Goal: Task Accomplishment & Management: Manage account settings

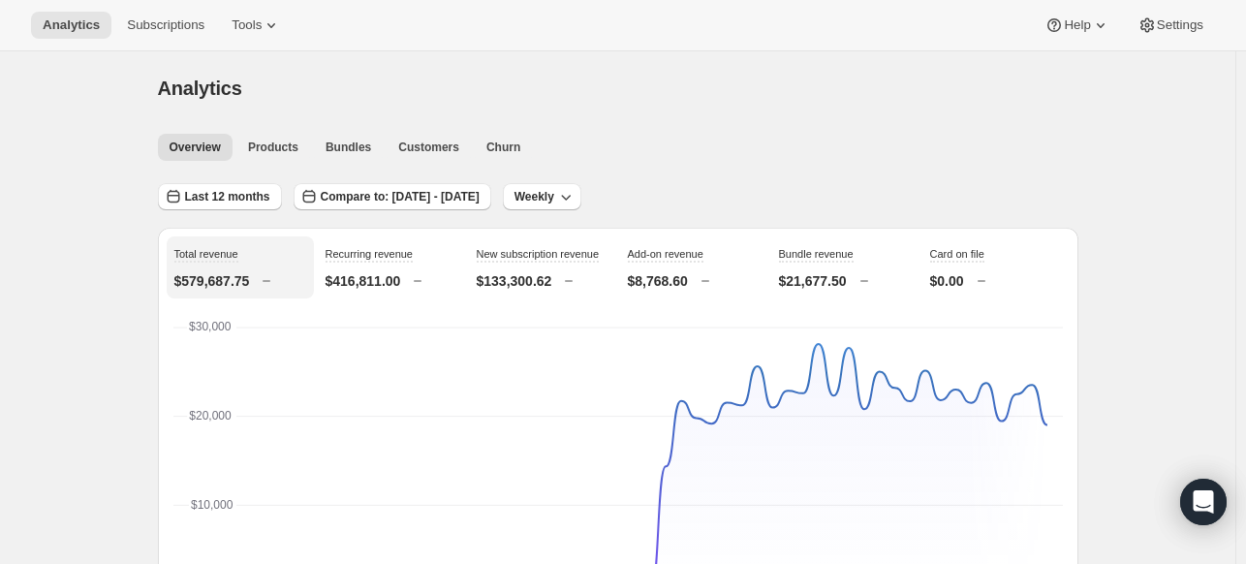
scroll to position [775, 0]
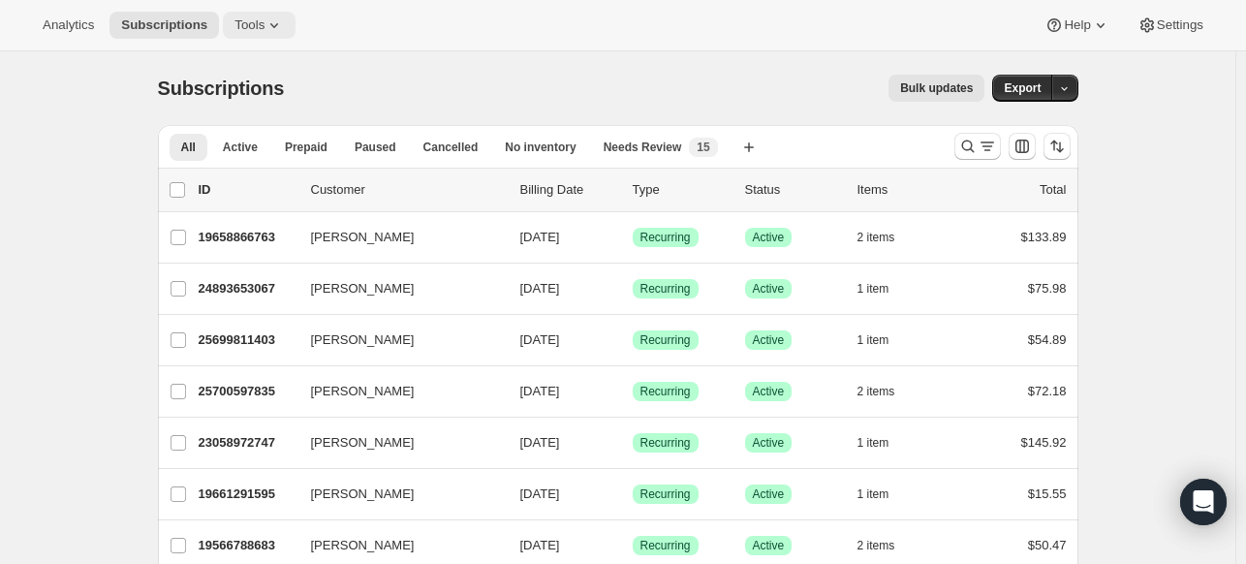
click at [224, 18] on button "Tools" at bounding box center [259, 25] width 73 height 27
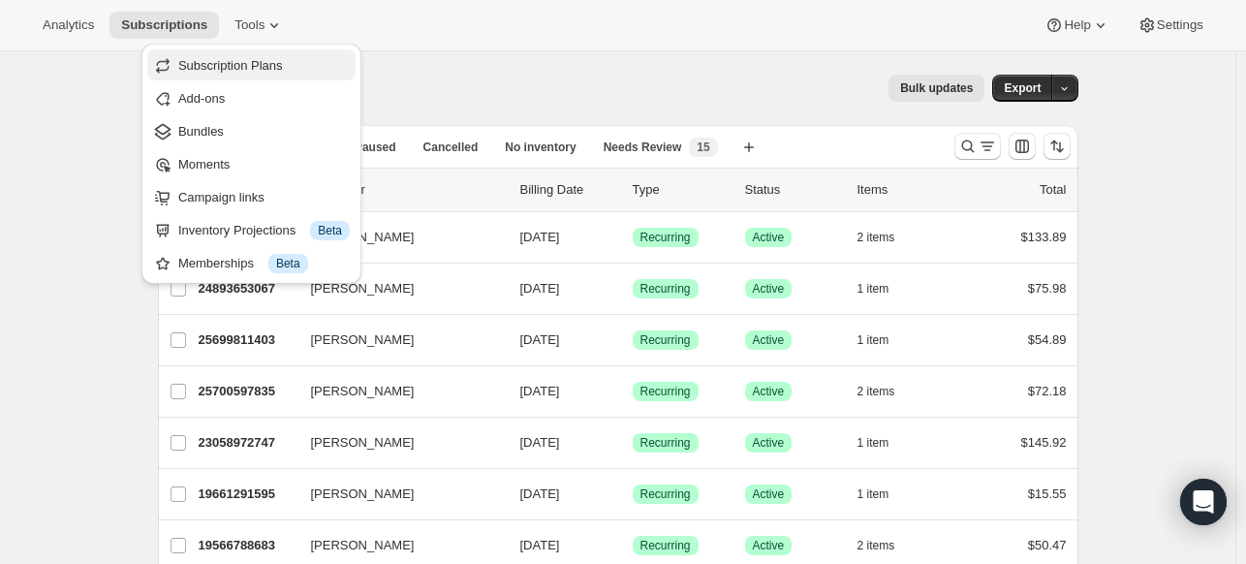
click at [256, 61] on span "Subscription Plans" at bounding box center [230, 65] width 105 height 15
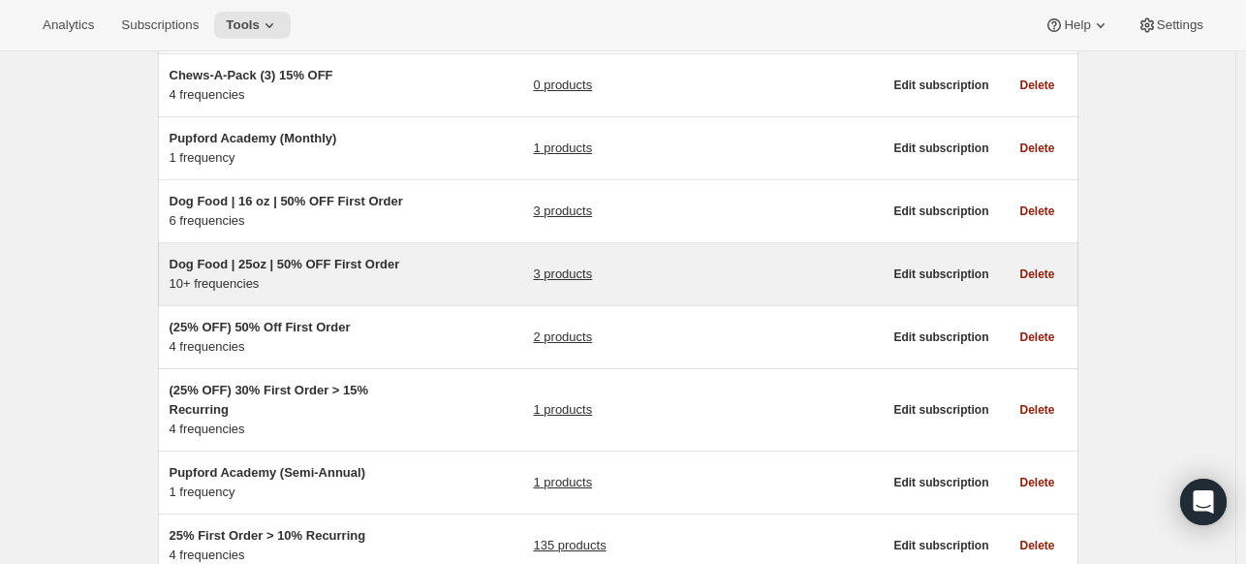
scroll to position [484, 0]
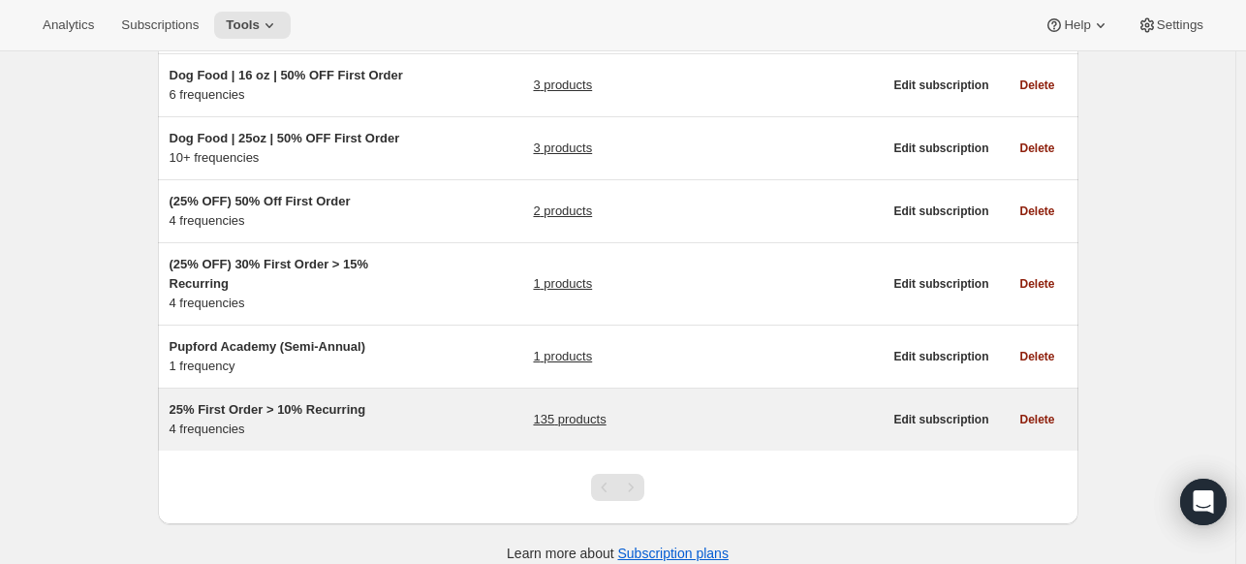
click at [337, 413] on span "25% First Order > 10% Recurring" at bounding box center [268, 409] width 197 height 15
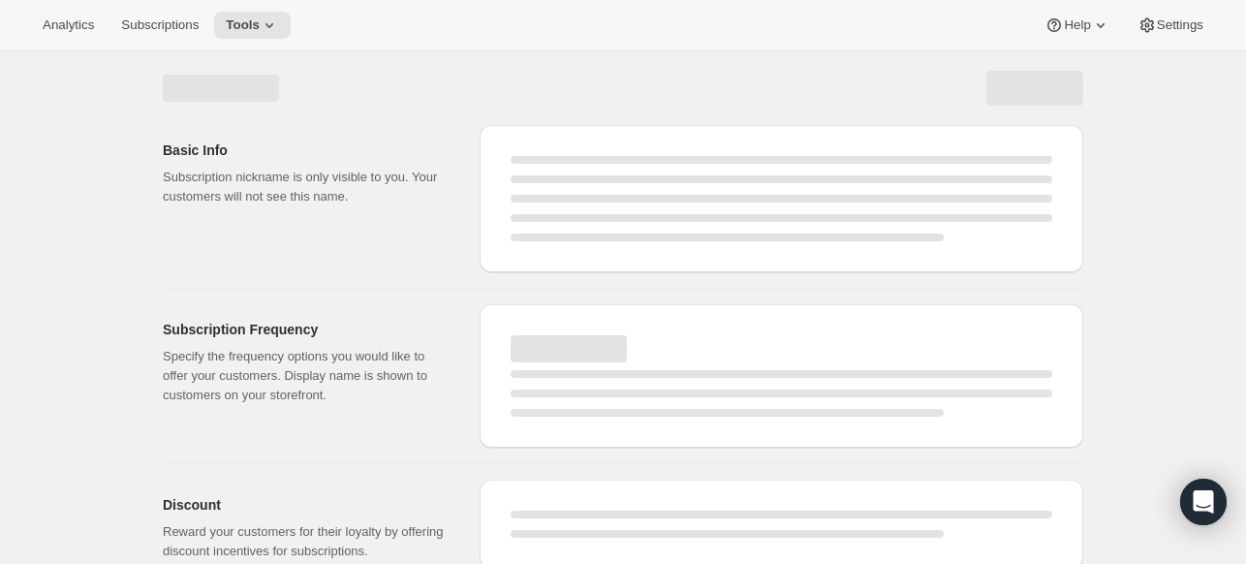
select select "WEEK"
select select "MONTH"
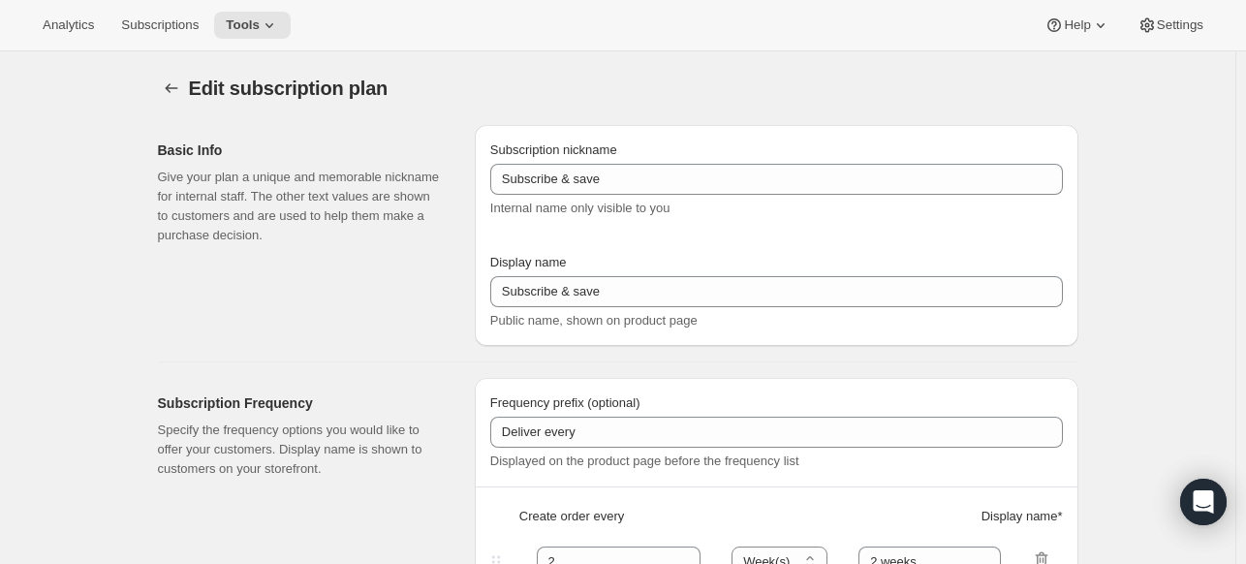
type input "25% First Order > 10% Recurring"
type input "Subscribe & Save"
select select "WEEK"
select select "MONTH"
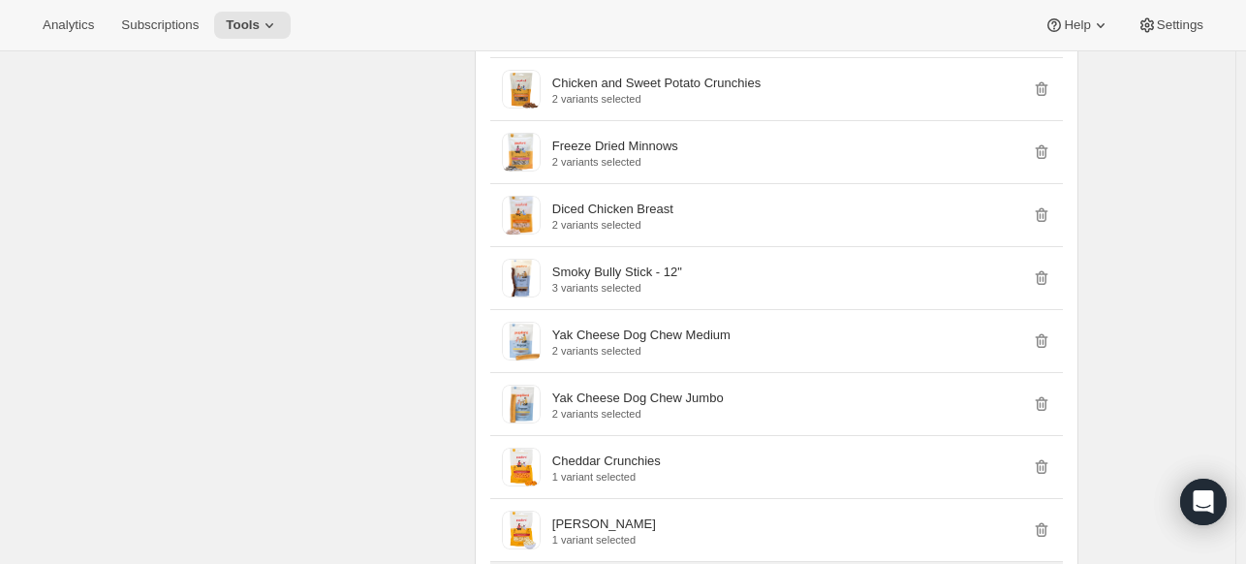
scroll to position [5686, 0]
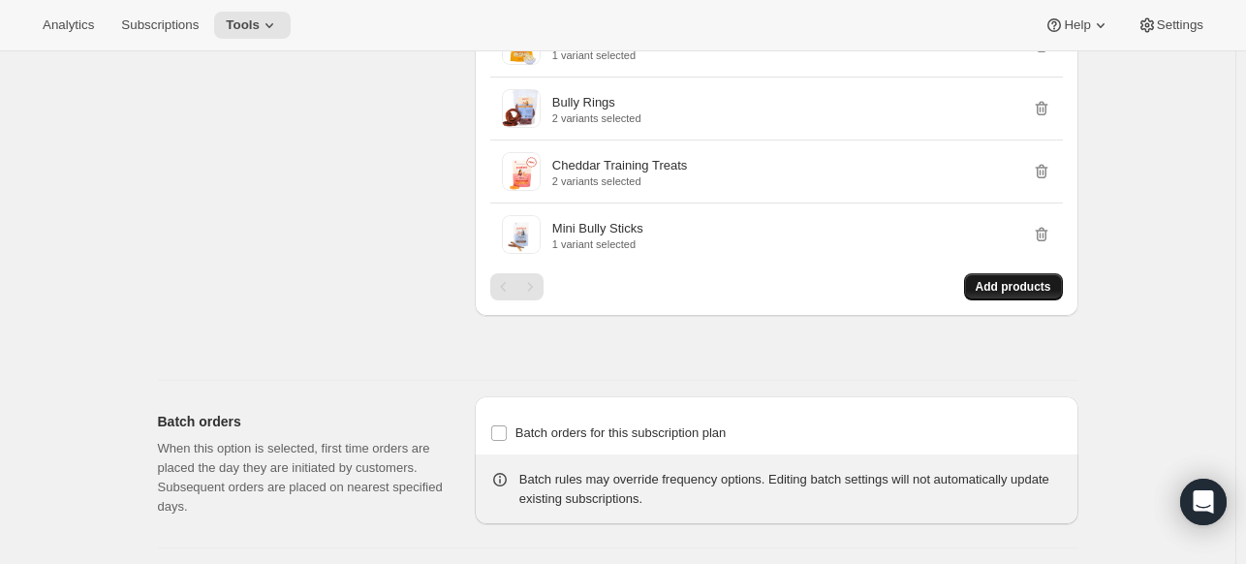
click at [1041, 279] on span "Add products" at bounding box center [1014, 287] width 76 height 16
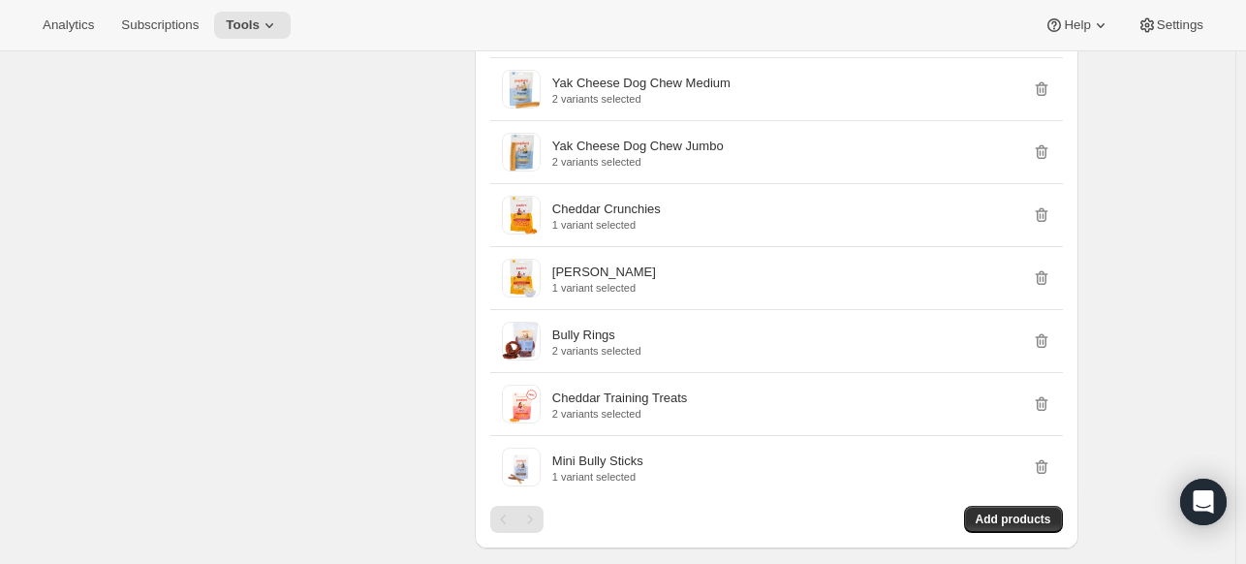
scroll to position [5631, 0]
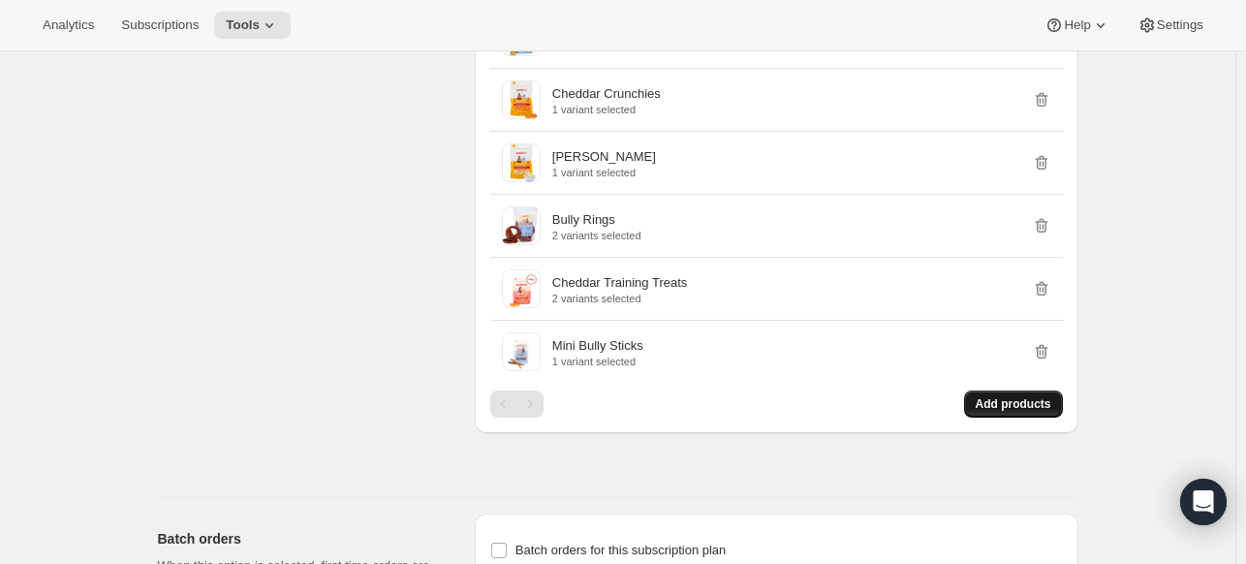
click at [1000, 396] on span "Add products" at bounding box center [1014, 404] width 76 height 16
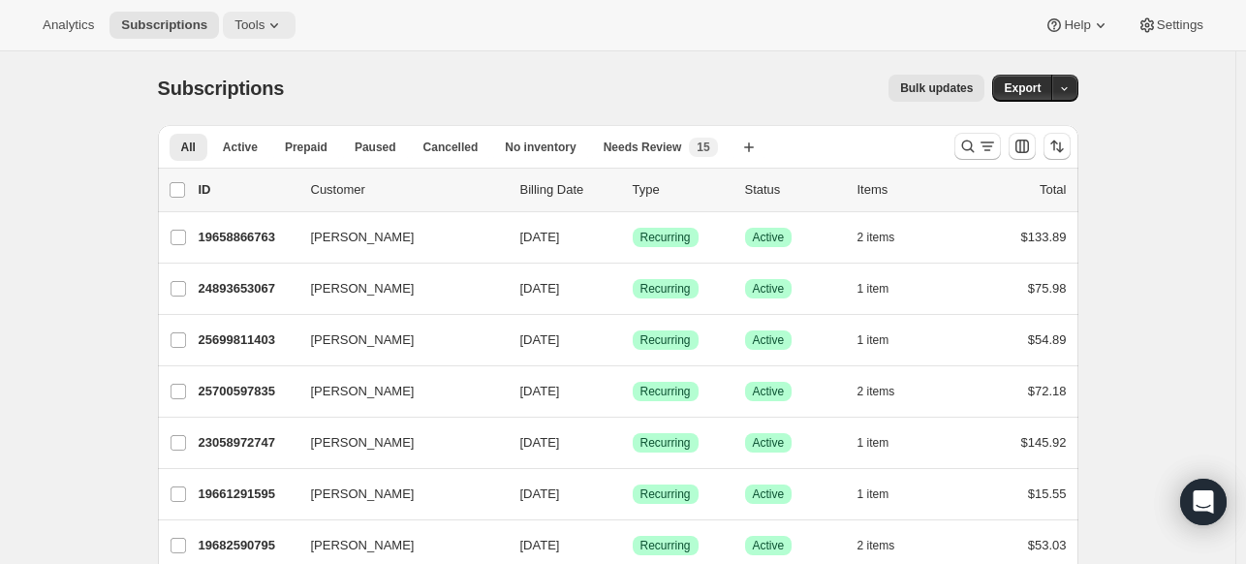
click at [248, 14] on button "Tools" at bounding box center [259, 25] width 73 height 27
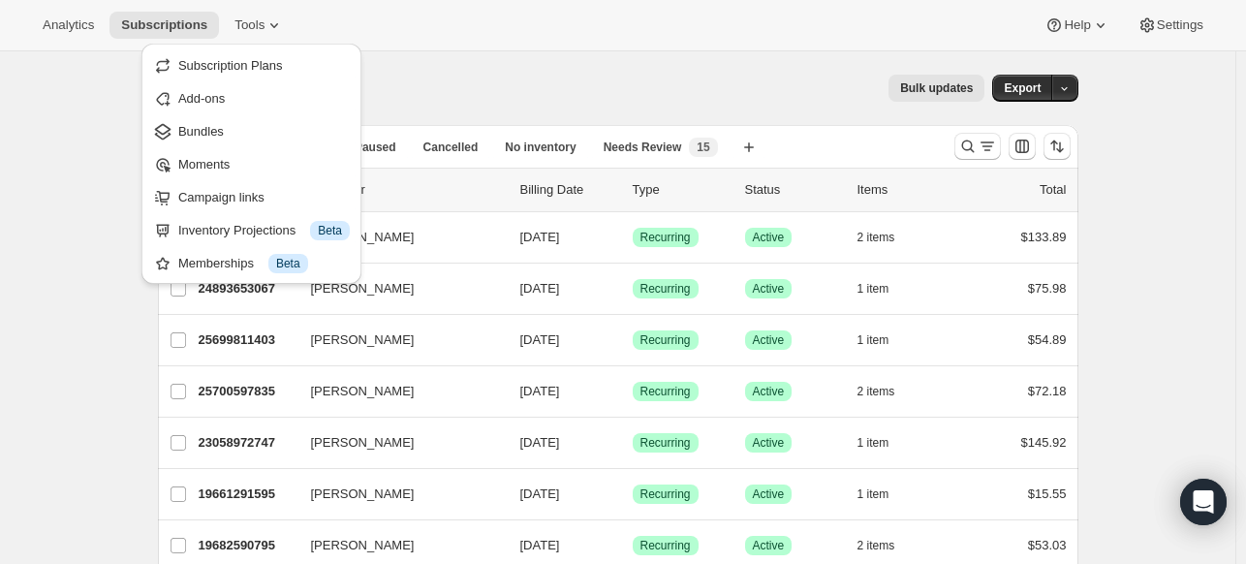
click at [285, 48] on div "Subscription Plans Add-ons Bundles Moments Campaign links Inventory Projections…" at bounding box center [251, 164] width 220 height 240
click at [279, 72] on span "Subscription Plans" at bounding box center [263, 65] width 171 height 19
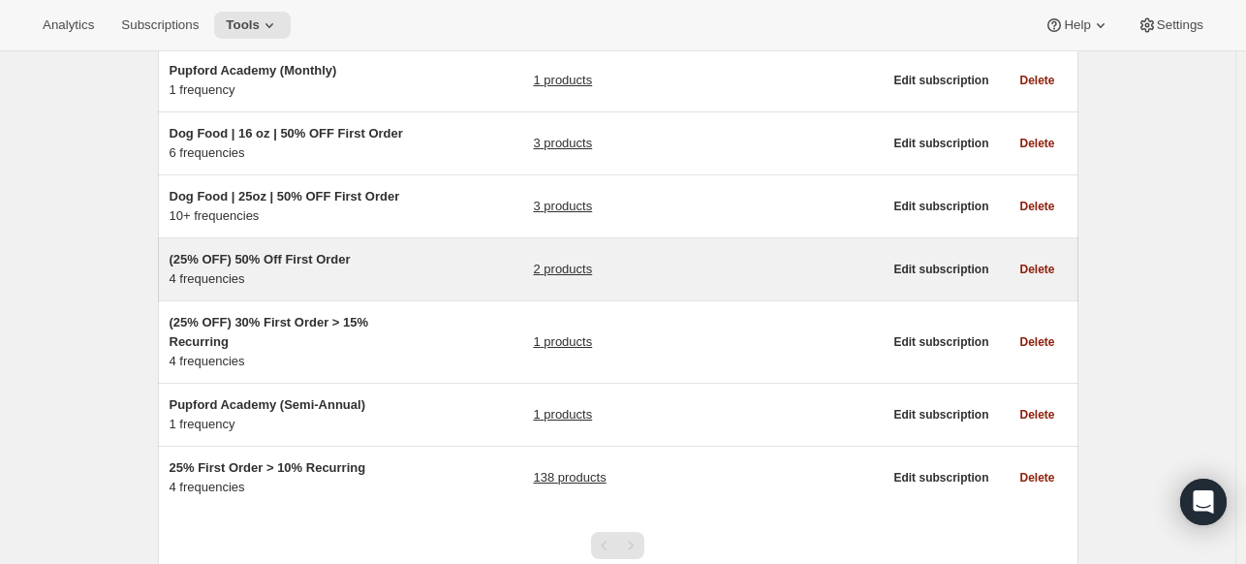
scroll to position [484, 0]
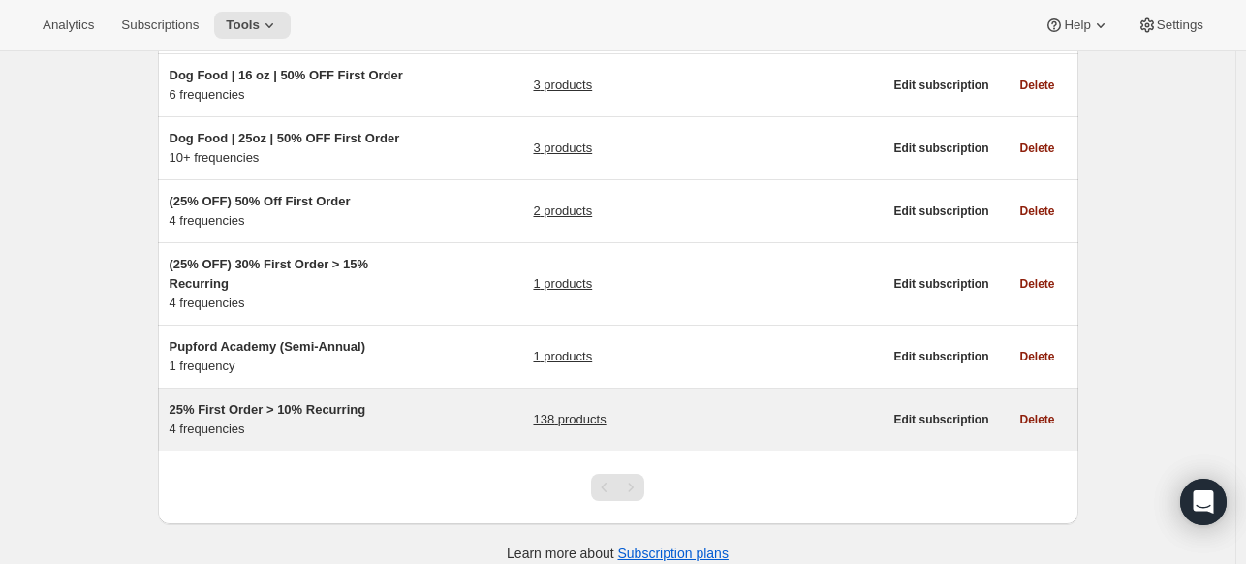
click at [384, 408] on h5 "25% First Order > 10% Recurring" at bounding box center [291, 409] width 242 height 19
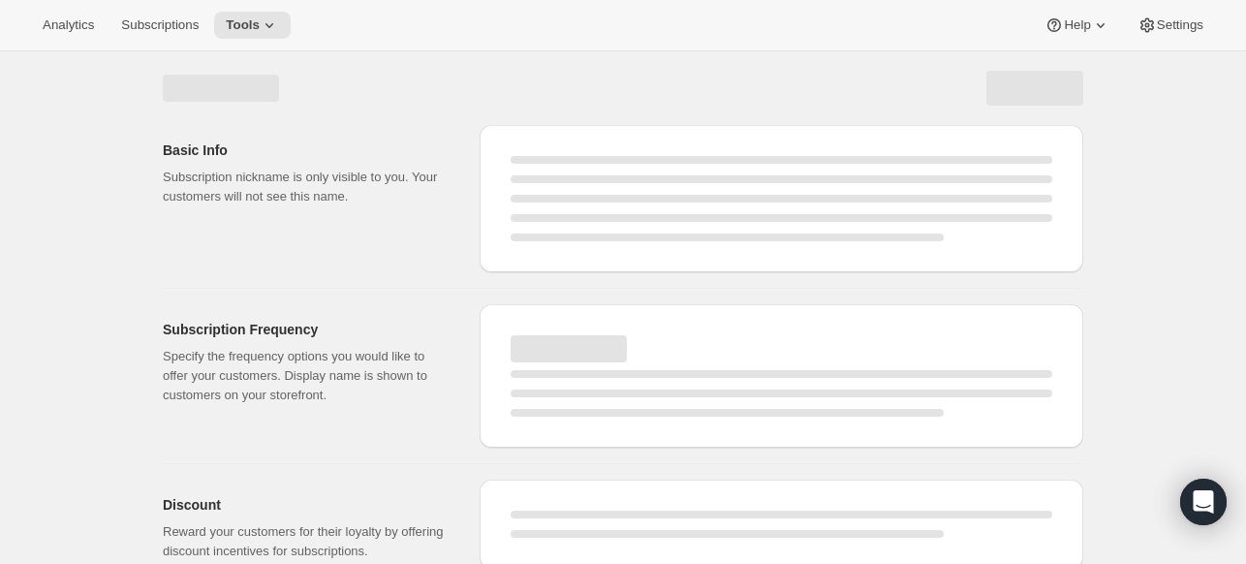
select select "WEEK"
select select "MONTH"
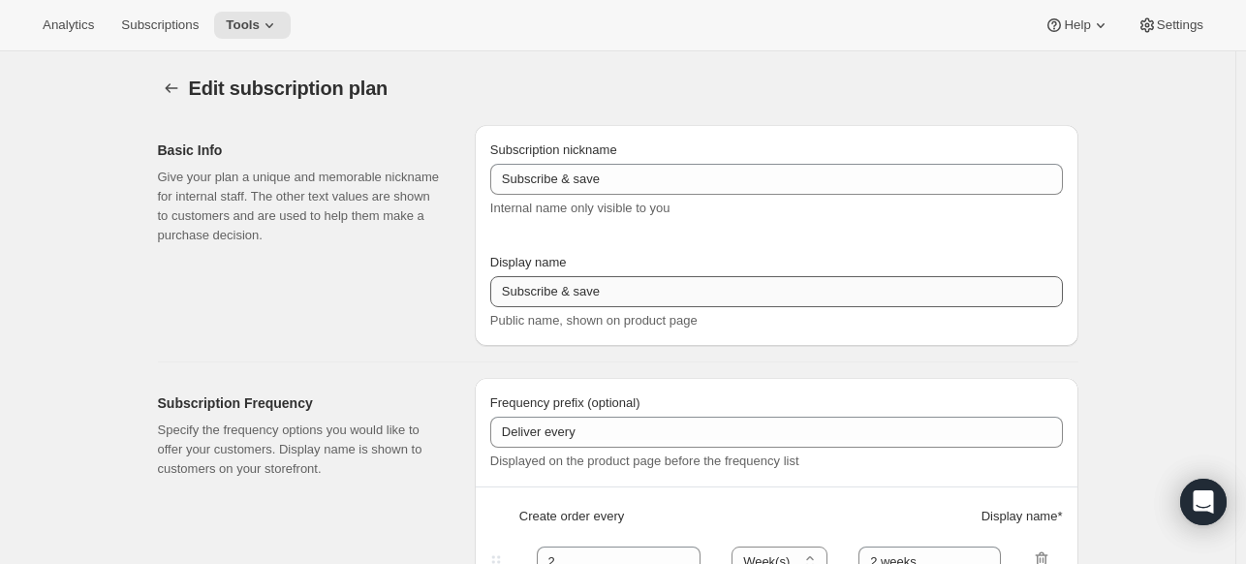
select select "WEEK"
select select "MONTH"
type input "25% First Order > 10% Recurring"
type input "Subscribe & Save"
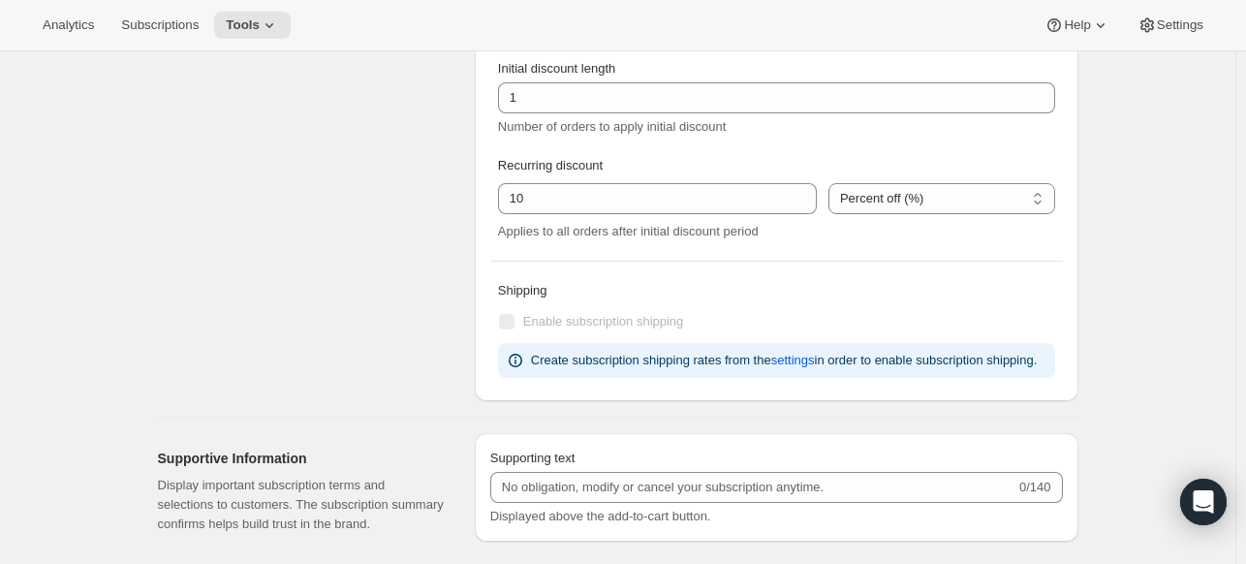
scroll to position [1500, 0]
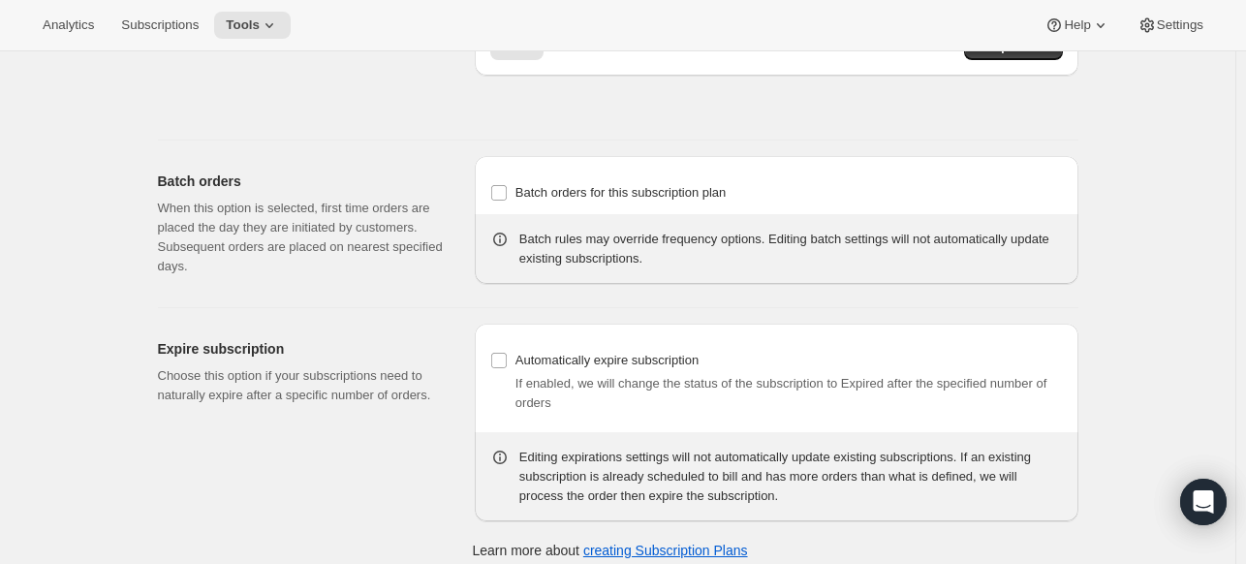
scroll to position [5653, 0]
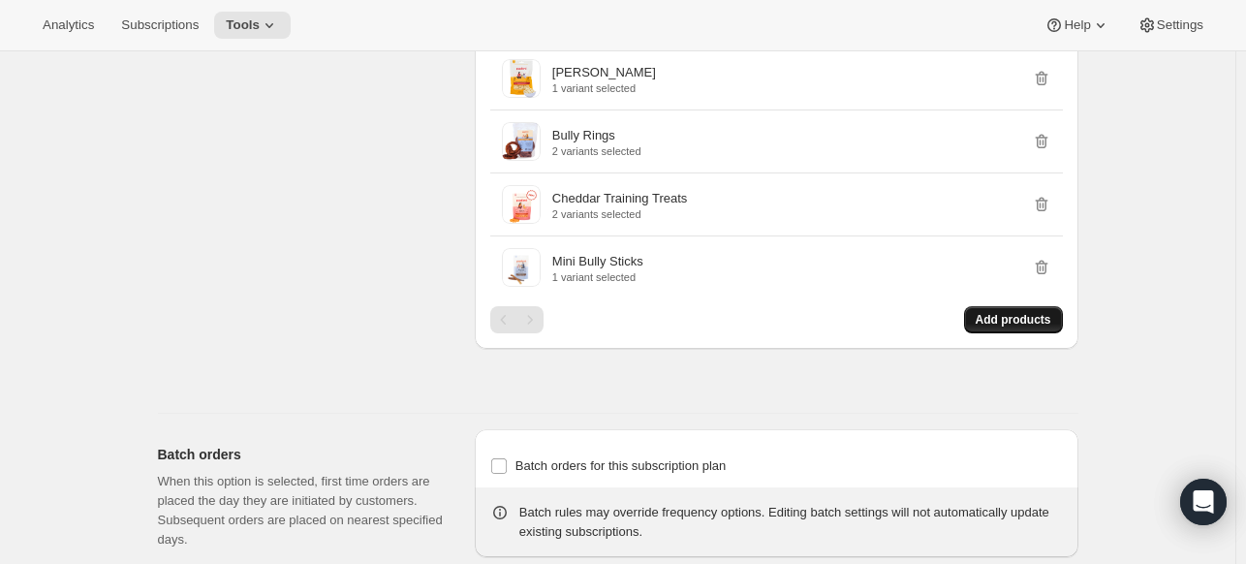
click at [1021, 312] on span "Add products" at bounding box center [1014, 320] width 76 height 16
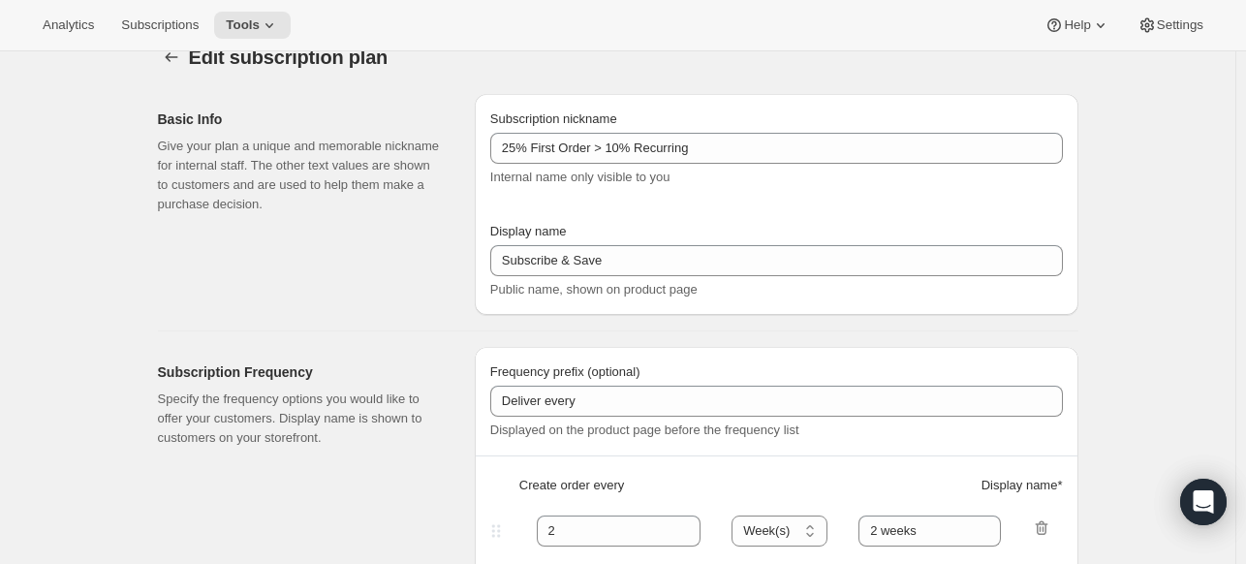
scroll to position [0, 0]
